Goal: Information Seeking & Learning: Learn about a topic

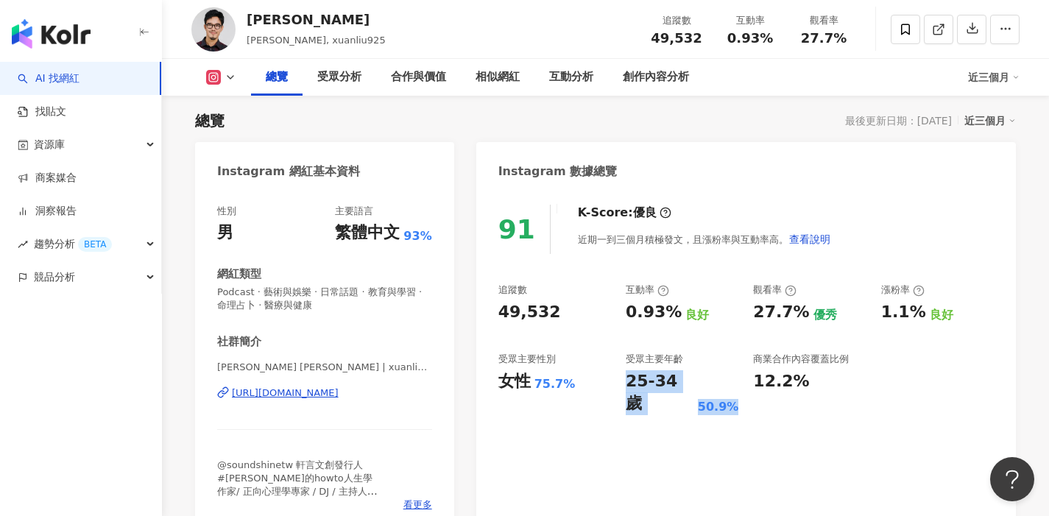
drag, startPoint x: 627, startPoint y: 383, endPoint x: 727, endPoint y: 388, distance: 100.2
click at [727, 388] on div "25-34 歲 50.9%" at bounding box center [682, 393] width 113 height 46
copy div "25-34 歲 50.9%"
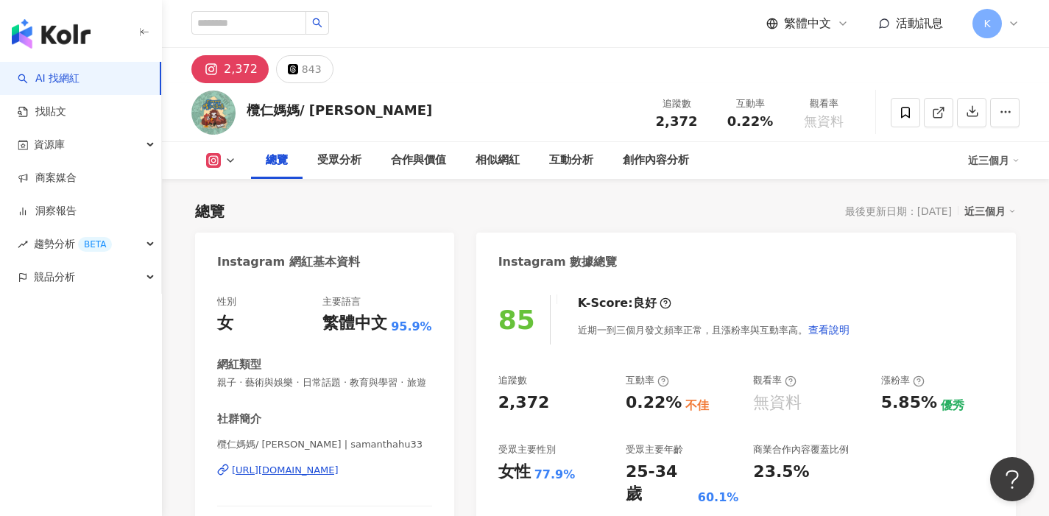
scroll to position [91, 0]
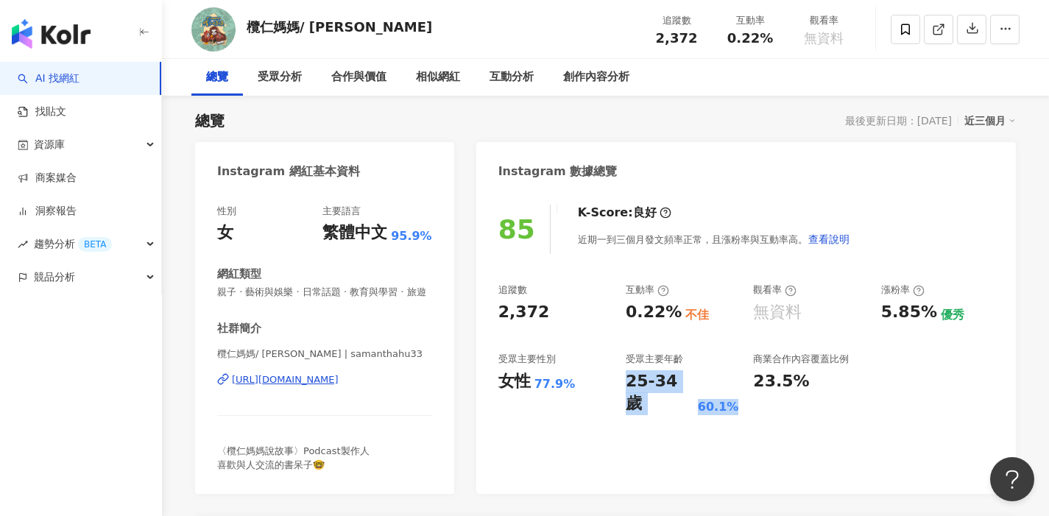
drag, startPoint x: 628, startPoint y: 385, endPoint x: 729, endPoint y: 380, distance: 101.7
click at [729, 380] on div "25-34 歲 60.1%" at bounding box center [682, 393] width 113 height 46
copy div "25-34 歲 60.1%"
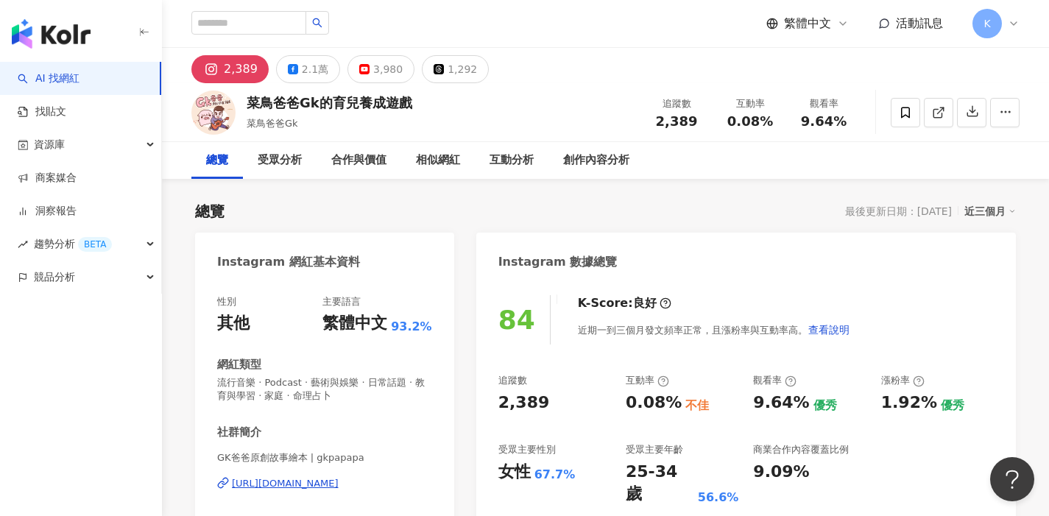
scroll to position [91, 0]
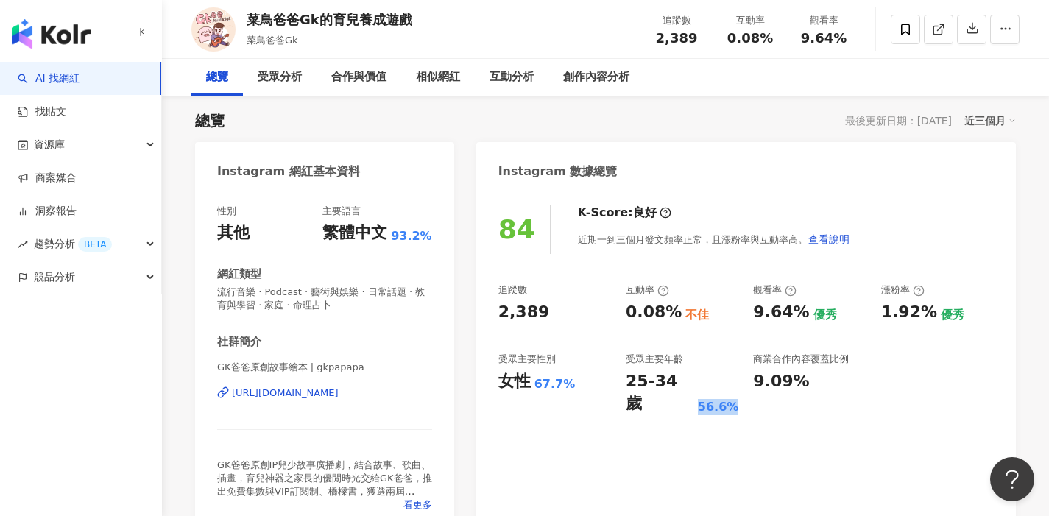
drag, startPoint x: 628, startPoint y: 470, endPoint x: 704, endPoint y: 471, distance: 76.5
click at [704, 471] on div "84 K-Score : 良好 近期一到三個月發文頻率正常，且漲粉率與互動率高。 查看說明 追蹤數 2,389 互動率 0.08% 不佳 觀看率 9.64% …" at bounding box center [745, 362] width 539 height 344
drag, startPoint x: 626, startPoint y: 378, endPoint x: 732, endPoint y: 381, distance: 106.0
click at [732, 381] on div "25-34 歲 56.6%" at bounding box center [682, 393] width 113 height 46
copy div "25-34 歲 56.6%"
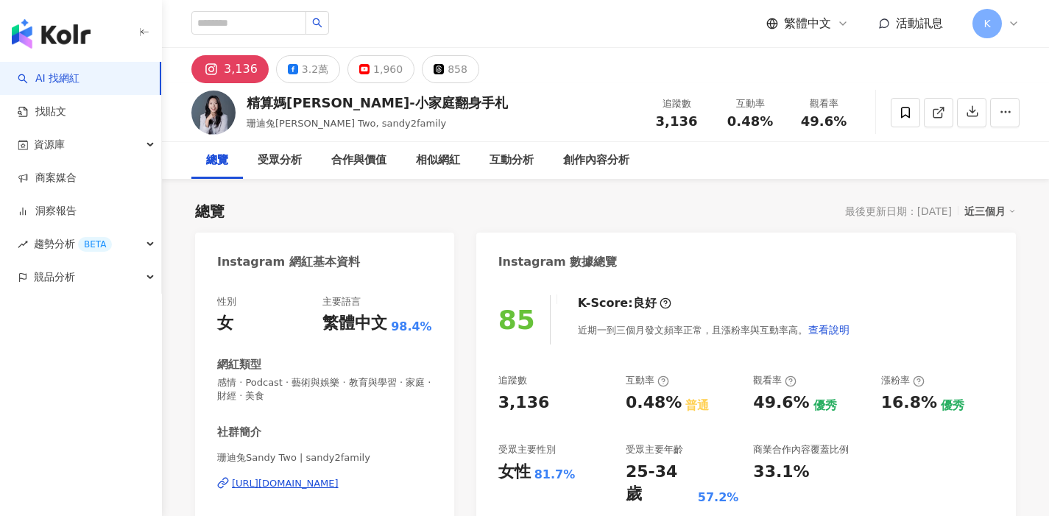
drag, startPoint x: 691, startPoint y: 472, endPoint x: 673, endPoint y: 447, distance: 31.1
click at [692, 472] on div "85 K-Score : 良好 近期一到三個月發文頻率正常，且漲粉率與互動率高。 查看說明 追蹤數 3,136 互動率 0.48% 普通 觀看率 49.6% …" at bounding box center [745, 452] width 539 height 344
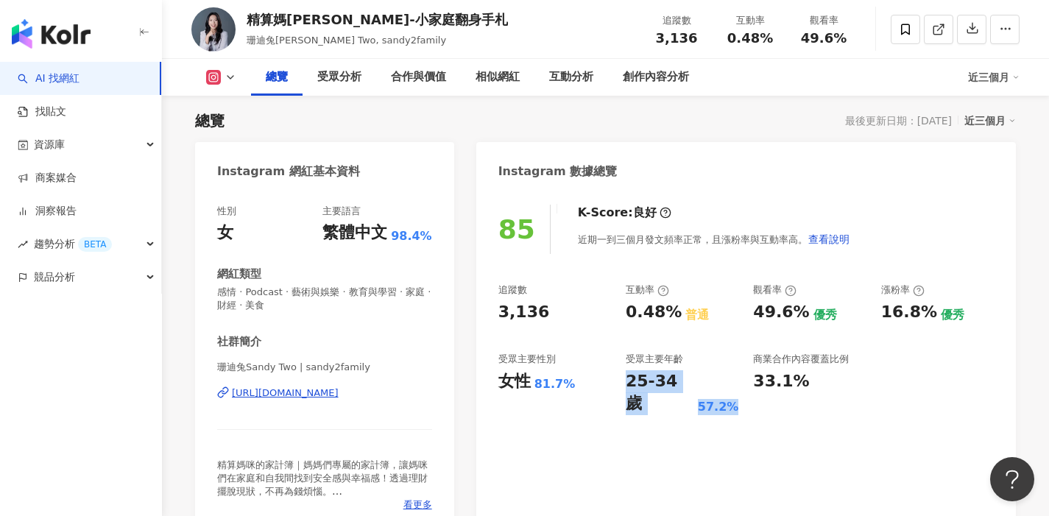
drag, startPoint x: 628, startPoint y: 383, endPoint x: 729, endPoint y: 384, distance: 100.8
click at [729, 384] on div "25-34 歲 57.2%" at bounding box center [682, 393] width 113 height 46
drag, startPoint x: 625, startPoint y: 383, endPoint x: 728, endPoint y: 380, distance: 103.1
click at [728, 380] on div "25-34 歲 57.2%" at bounding box center [682, 393] width 113 height 46
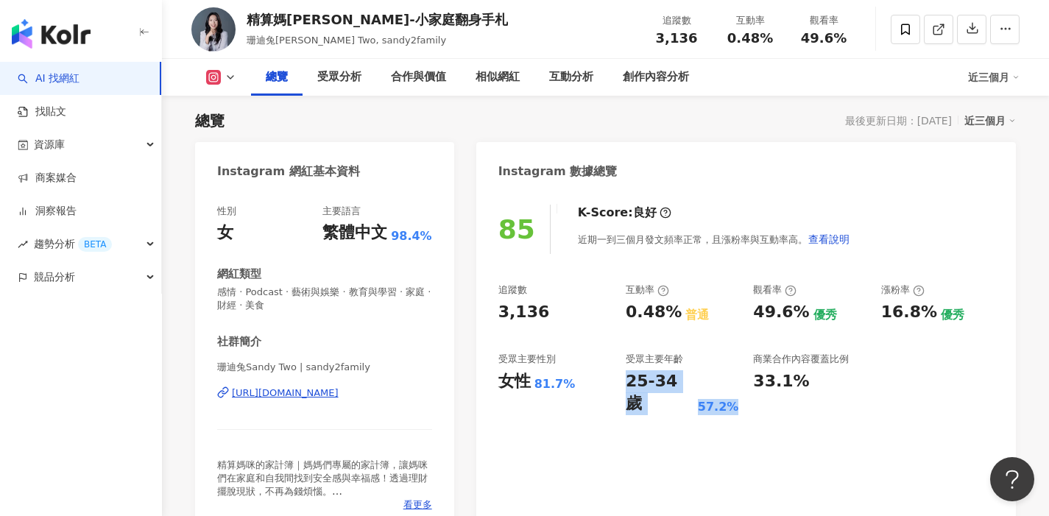
copy div "25-34 歲 57.2%"
